Goal: Find specific page/section

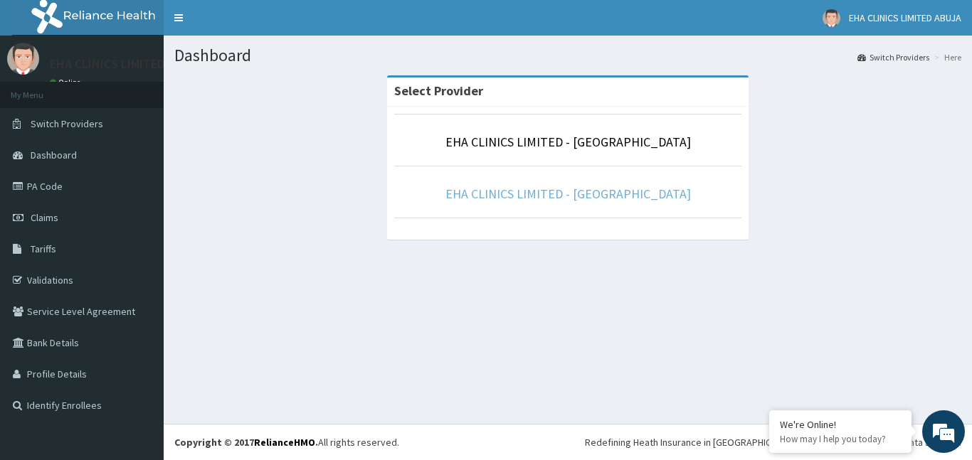
click at [570, 196] on link "EHA CLINICS LIMITED - [GEOGRAPHIC_DATA]" at bounding box center [567, 194] width 245 height 16
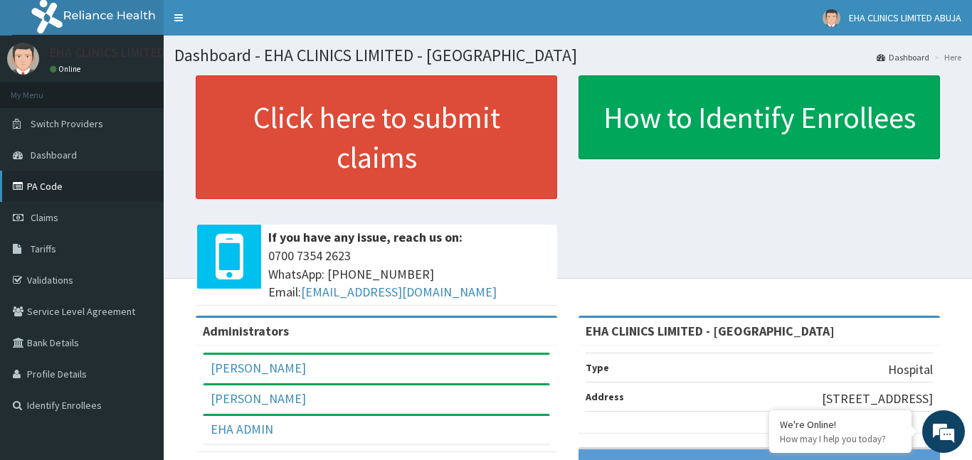
click at [58, 189] on link "PA Code" at bounding box center [82, 186] width 164 height 31
